Goal: Contribute content: Add original content to the website for others to see

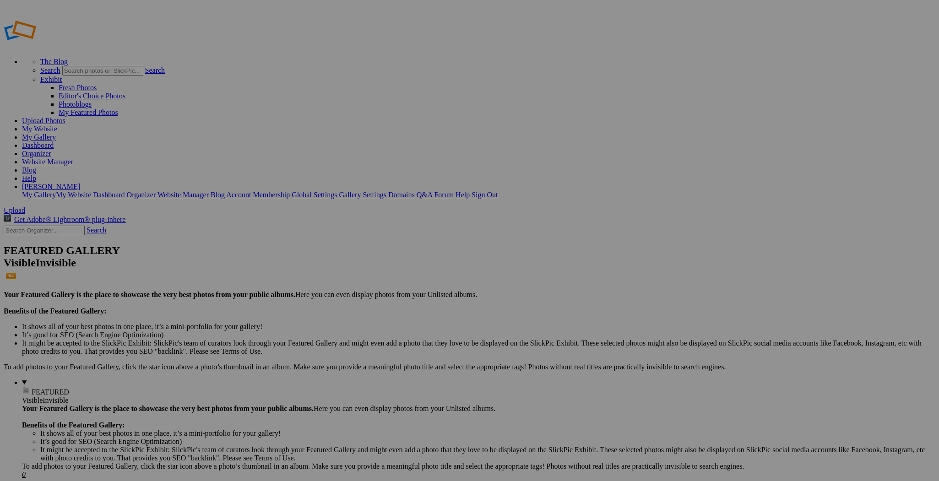
type input "ETS-Final edits"
click at [388, 287] on span "Create" at bounding box center [378, 291] width 19 height 8
